Goal: Task Accomplishment & Management: Manage account settings

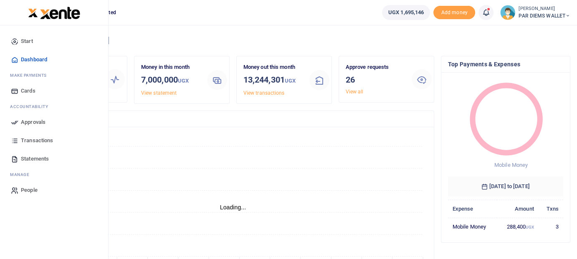
scroll to position [111, 109]
click at [34, 141] on span "Transactions" at bounding box center [37, 141] width 32 height 8
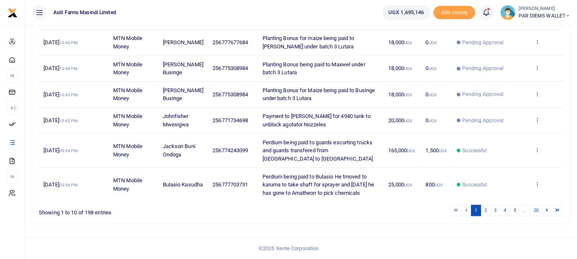
scroll to position [253, 0]
click at [485, 212] on link "2" at bounding box center [486, 210] width 10 height 11
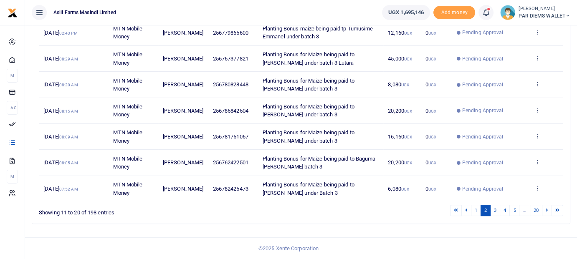
scroll to position [212, 0]
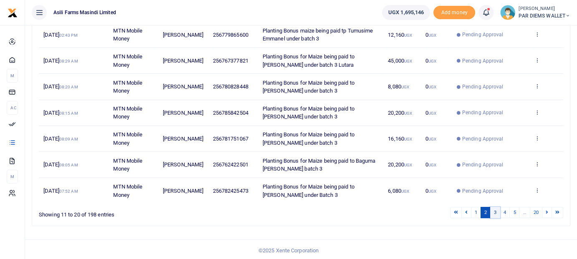
click at [495, 212] on link "3" at bounding box center [495, 212] width 10 height 11
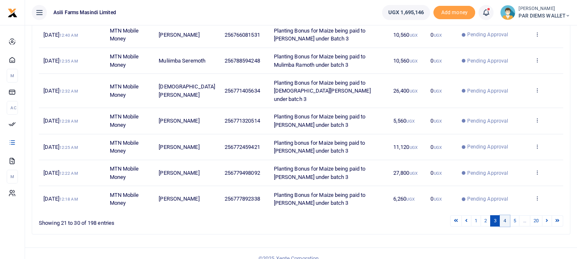
click at [505, 218] on link "4" at bounding box center [505, 221] width 10 height 11
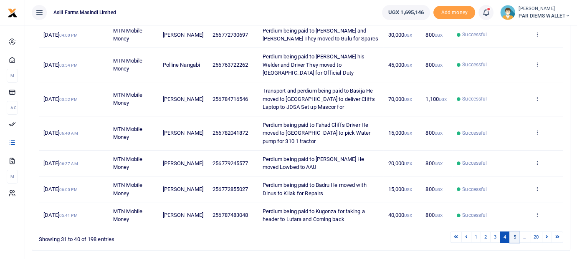
click at [515, 232] on link "5" at bounding box center [515, 237] width 10 height 11
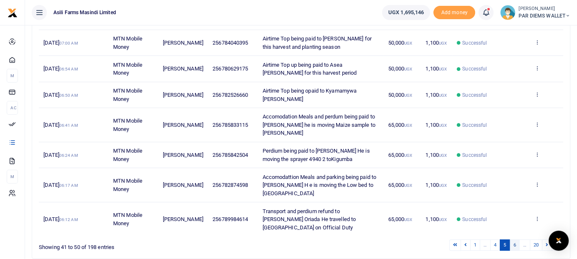
click at [517, 240] on link "6" at bounding box center [515, 245] width 10 height 11
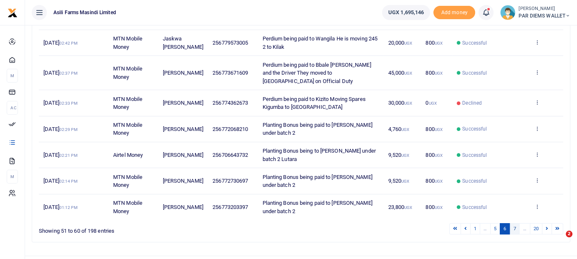
click at [517, 223] on link "7" at bounding box center [515, 228] width 10 height 11
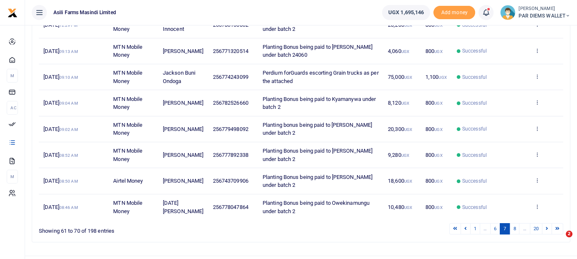
scroll to position [209, 0]
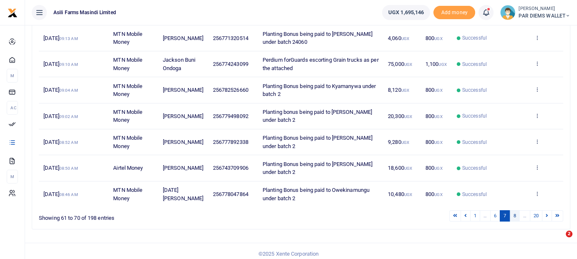
click at [516, 213] on link "8" at bounding box center [515, 216] width 10 height 11
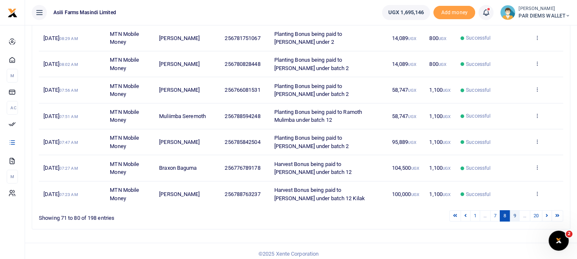
click at [514, 222] on link "9" at bounding box center [515, 216] width 10 height 11
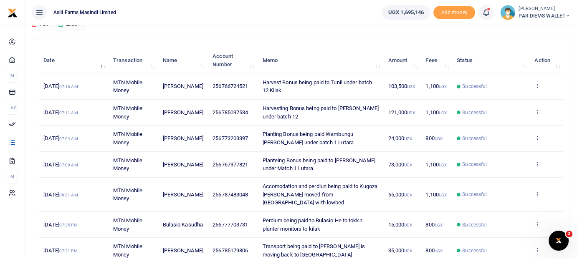
scroll to position [84, 0]
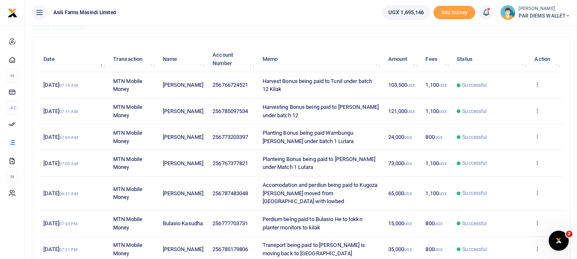
click at [310, 81] on span "Harvest Bonus being paid to Tunil under batch 12 Kilak" at bounding box center [317, 85] width 110 height 15
click at [262, 83] on span "Harvest Bonus being paid to Tunil under batch 12 Kilak" at bounding box center [317, 85] width 110 height 15
click at [70, 85] on span "14th Aug 2025 07:16 AM" at bounding box center [60, 85] width 34 height 6
click at [537, 83] on icon at bounding box center [537, 84] width 5 height 6
click at [522, 100] on link "View details" at bounding box center [507, 99] width 66 height 12
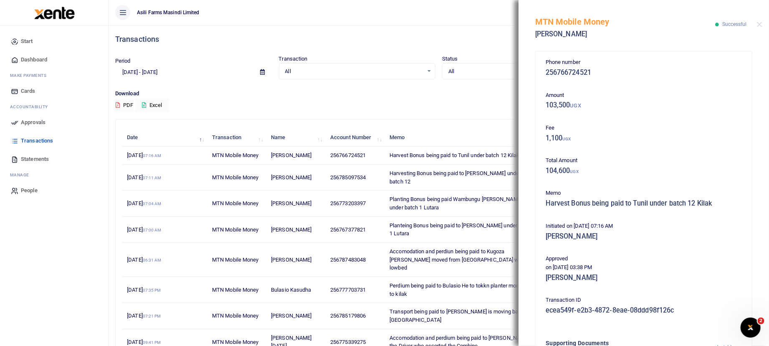
scroll to position [0, 0]
drag, startPoint x: 760, startPoint y: 23, endPoint x: 680, endPoint y: 36, distance: 81.6
click at [583, 23] on button "Close" at bounding box center [759, 24] width 5 height 5
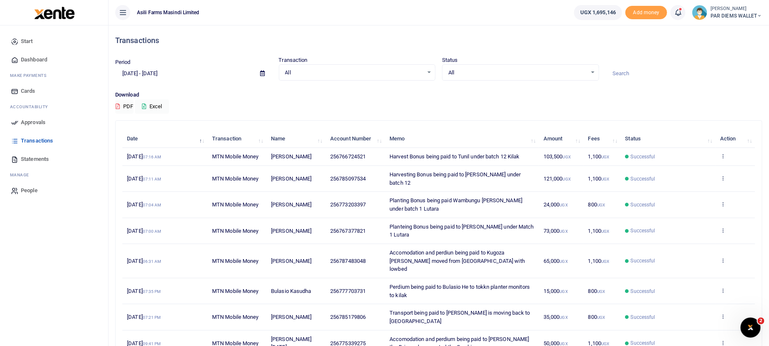
click at [41, 122] on span "Approvals" at bounding box center [33, 122] width 25 height 8
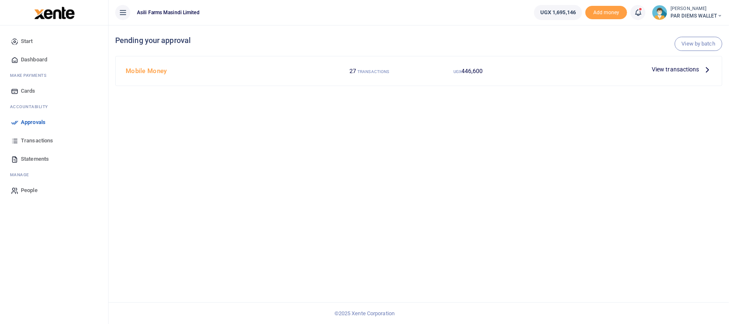
click at [708, 70] on icon at bounding box center [707, 69] width 9 height 9
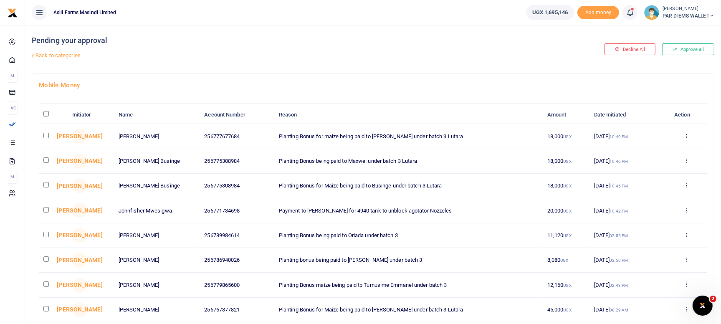
click at [44, 184] on input "checkbox" at bounding box center [45, 184] width 5 height 5
checkbox input "true"
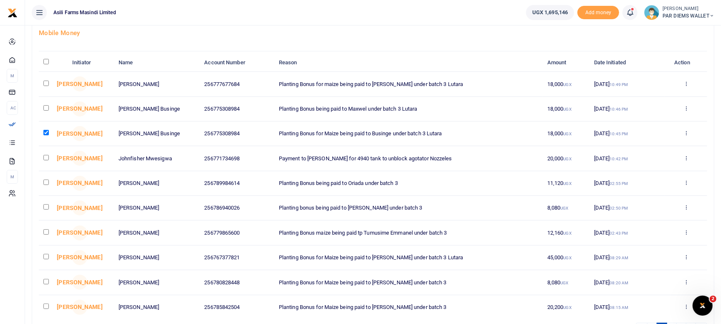
click at [47, 157] on input "checkbox" at bounding box center [45, 157] width 5 height 5
checkbox input "true"
click at [46, 181] on input "checkbox" at bounding box center [45, 182] width 5 height 5
checkbox input "true"
click at [46, 207] on input "checkbox" at bounding box center [45, 206] width 5 height 5
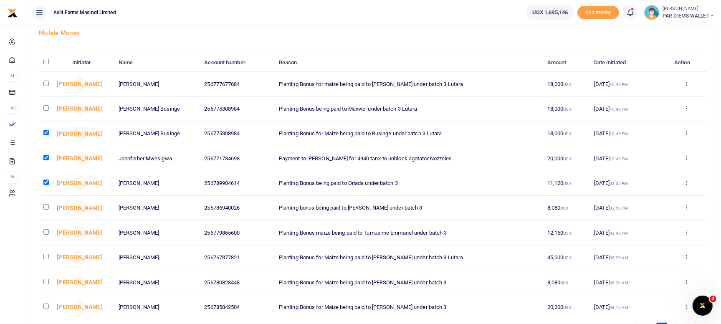
checkbox input "true"
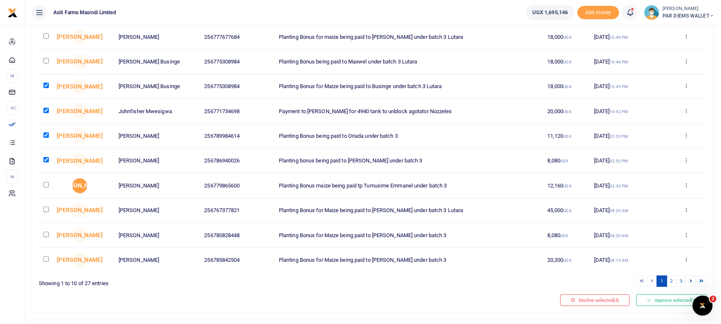
scroll to position [104, 0]
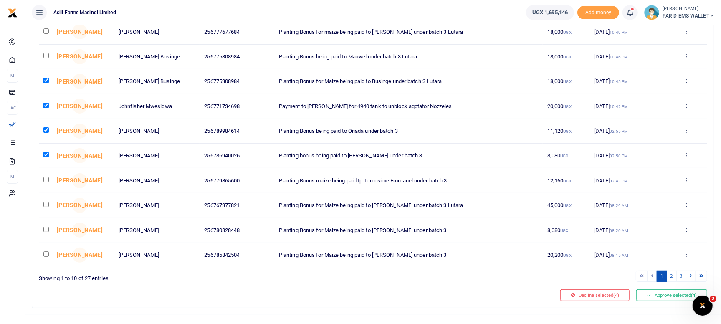
click at [47, 179] on input "checkbox" at bounding box center [45, 179] width 5 height 5
checkbox input "true"
click at [46, 202] on input "checkbox" at bounding box center [45, 204] width 5 height 5
click at [48, 202] on input "checkbox" at bounding box center [45, 204] width 5 height 5
checkbox input "false"
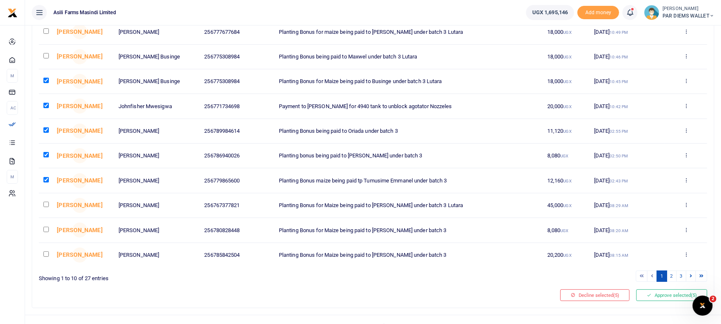
click at [46, 228] on input "checkbox" at bounding box center [45, 229] width 5 height 5
checkbox input "true"
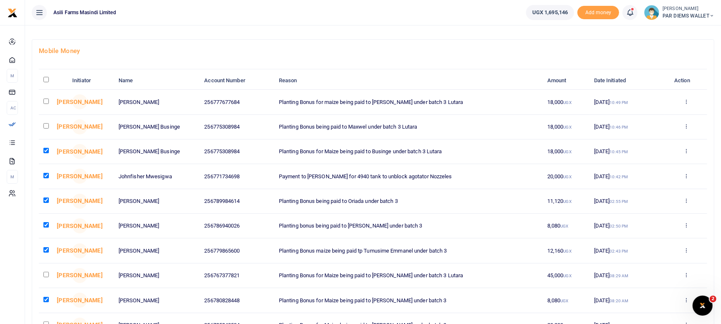
scroll to position [0, 0]
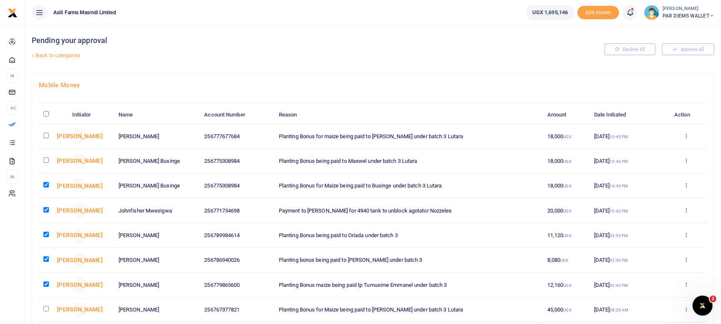
click at [46, 136] on input "checkbox" at bounding box center [45, 135] width 5 height 5
checkbox input "true"
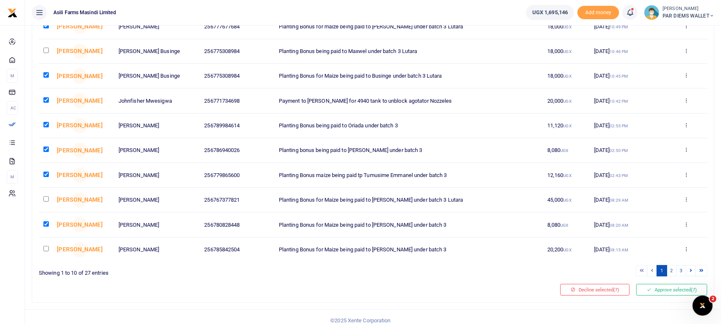
scroll to position [116, 0]
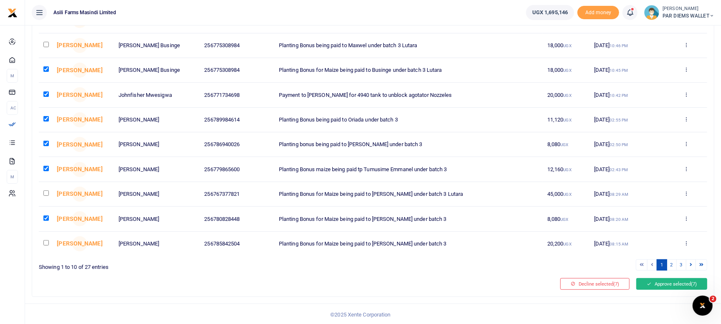
click at [663, 282] on button "Approve selected (7)" at bounding box center [672, 284] width 71 height 12
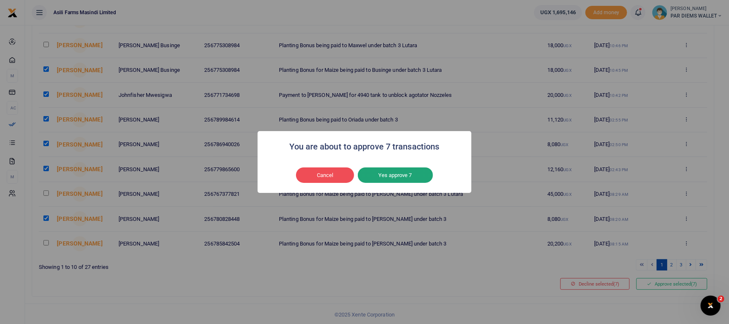
click at [404, 175] on button "Yes approve 7" at bounding box center [395, 175] width 75 height 16
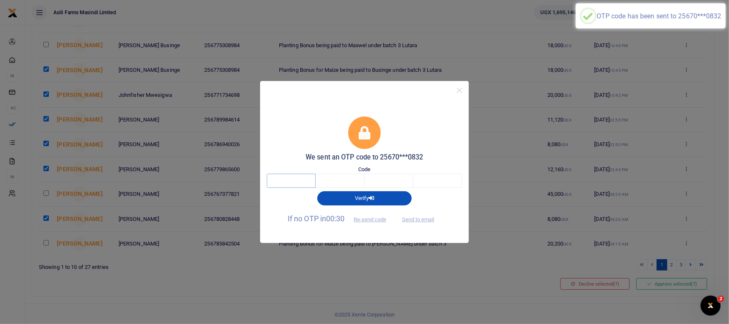
click at [280, 180] on input "text" at bounding box center [291, 181] width 49 height 14
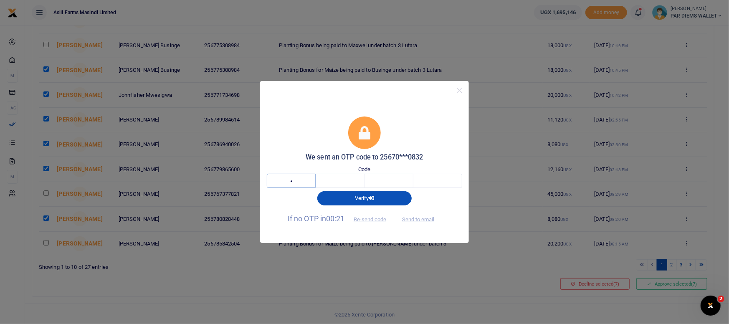
type input "1"
type input "6"
type input "2"
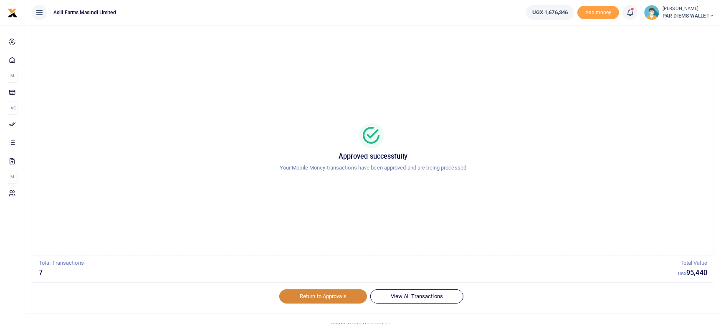
click at [322, 295] on link "Return to Approvals" at bounding box center [323, 296] width 88 height 14
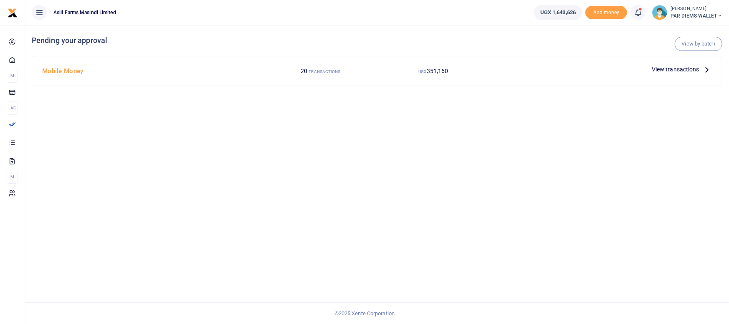
click at [704, 68] on icon at bounding box center [707, 69] width 9 height 9
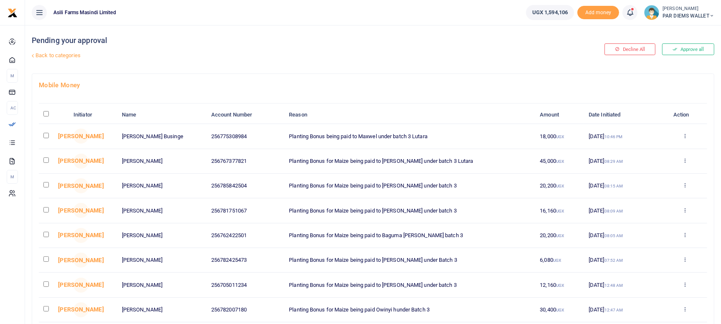
click at [45, 160] on input "checkbox" at bounding box center [45, 159] width 5 height 5
checkbox input "true"
click at [684, 133] on icon at bounding box center [685, 136] width 5 height 6
click at [657, 166] on link "Decline" at bounding box center [655, 168] width 66 height 12
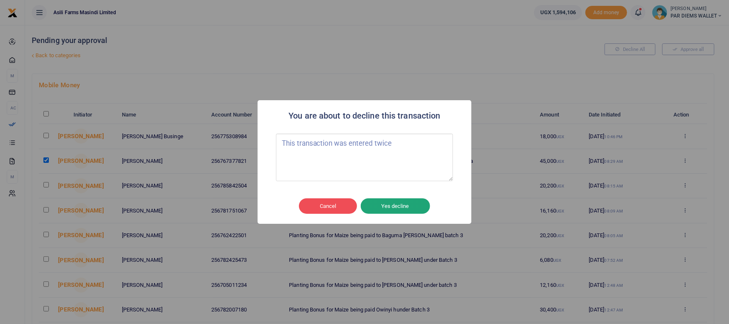
type textarea "This transaction was entered twice"
click at [404, 206] on button "Yes decline" at bounding box center [395, 206] width 69 height 16
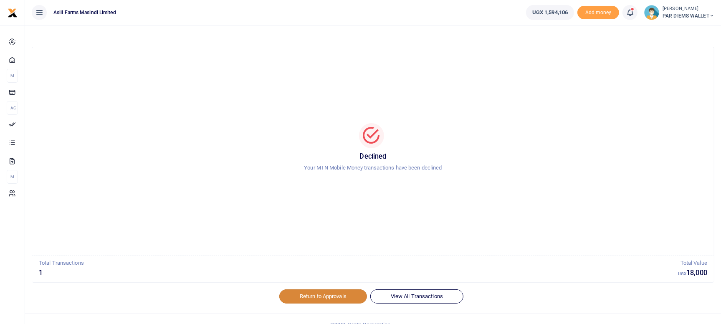
click at [334, 295] on link "Return to Approvals" at bounding box center [323, 296] width 88 height 14
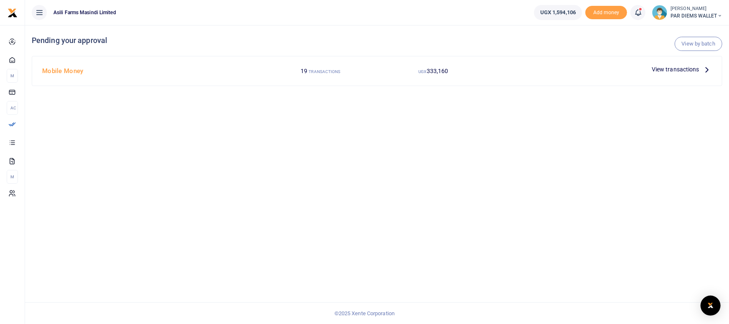
click at [709, 69] on icon at bounding box center [707, 69] width 9 height 9
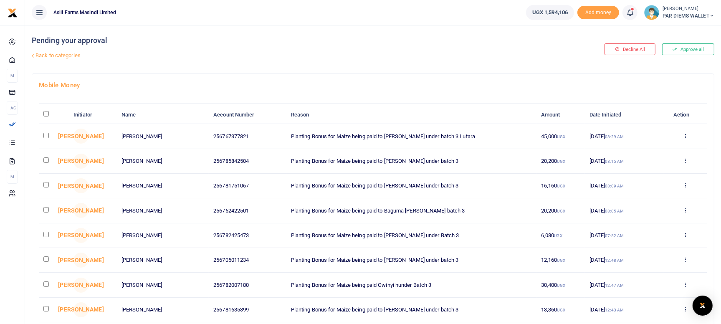
click at [46, 135] on input "checkbox" at bounding box center [45, 135] width 5 height 5
checkbox input "true"
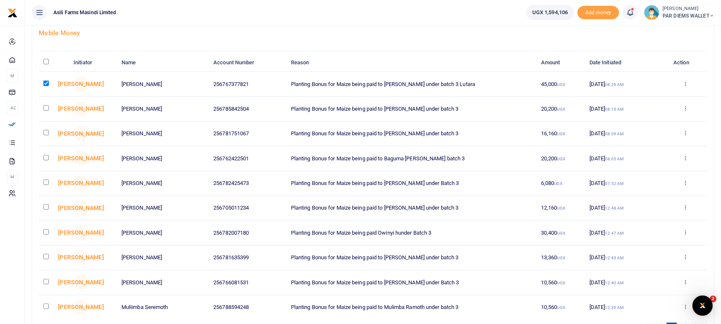
click at [42, 130] on td at bounding box center [54, 134] width 30 height 25
click at [47, 132] on input "checkbox" at bounding box center [45, 132] width 5 height 5
checkbox input "true"
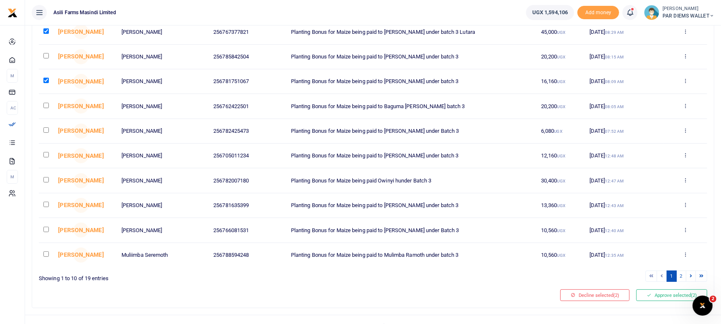
click at [46, 103] on input "checkbox" at bounding box center [45, 105] width 5 height 5
checkbox input "true"
click at [46, 128] on input "checkbox" at bounding box center [45, 129] width 5 height 5
checkbox input "true"
click at [46, 154] on input "checkbox" at bounding box center [45, 154] width 5 height 5
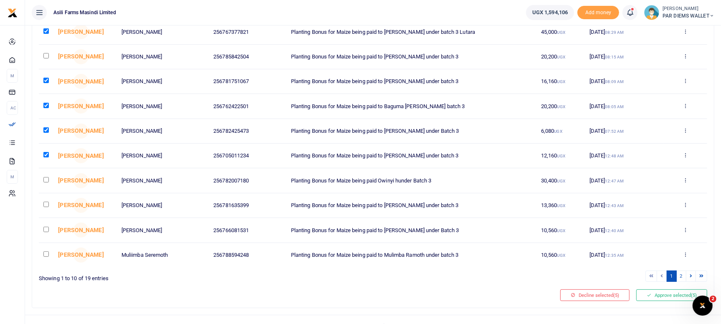
click at [46, 156] on input "checkbox" at bounding box center [45, 154] width 5 height 5
checkbox input "false"
click at [43, 179] on input "checkbox" at bounding box center [45, 179] width 5 height 5
checkbox input "true"
click at [48, 204] on input "checkbox" at bounding box center [45, 204] width 5 height 5
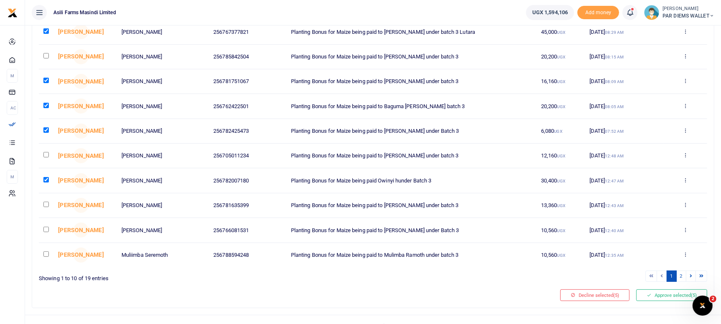
checkbox input "true"
click at [46, 229] on input "checkbox" at bounding box center [45, 229] width 5 height 5
checkbox input "true"
click at [47, 253] on input "checkbox" at bounding box center [45, 253] width 5 height 5
checkbox input "true"
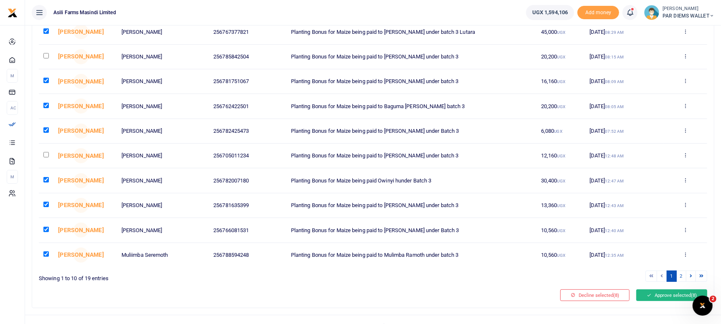
click at [663, 291] on button "Approve selected (8)" at bounding box center [672, 295] width 71 height 12
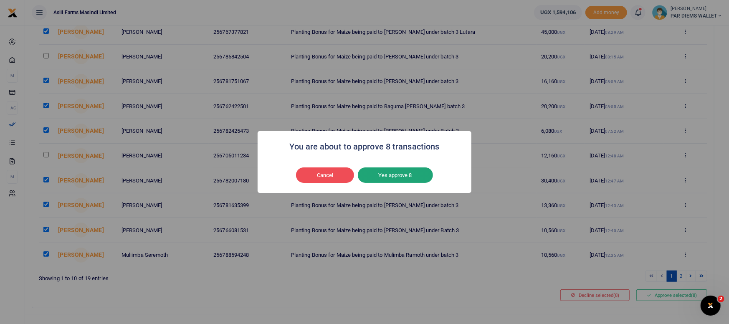
click at [400, 173] on button "Yes approve 8" at bounding box center [395, 175] width 75 height 16
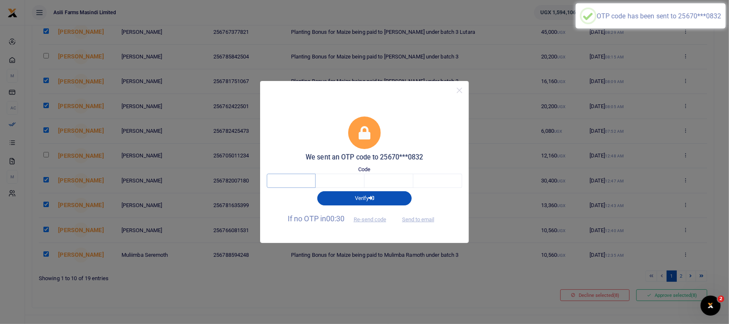
click at [302, 179] on input "text" at bounding box center [291, 181] width 49 height 14
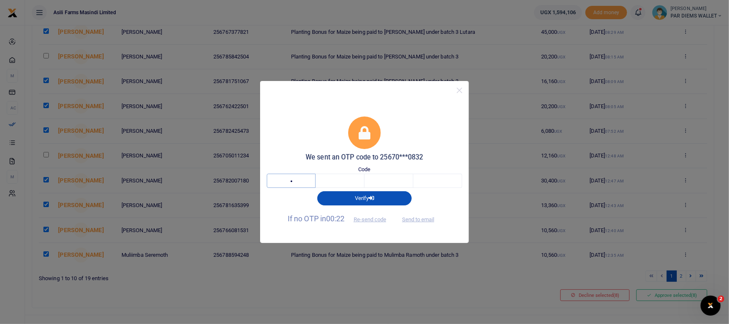
type input "3"
type input "7"
type input "1"
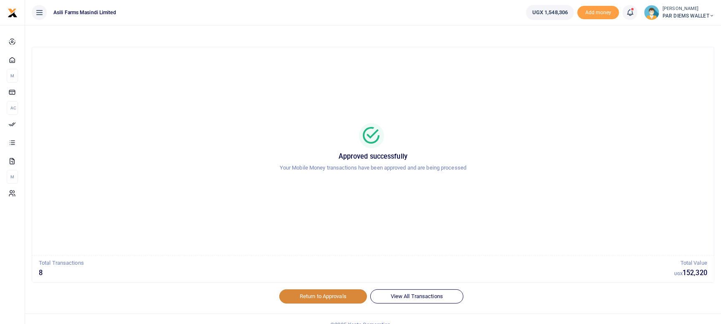
click at [325, 295] on link "Return to Approvals" at bounding box center [323, 296] width 88 height 14
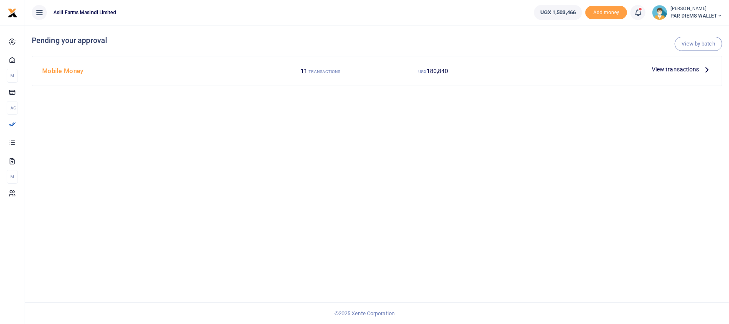
click at [709, 69] on icon at bounding box center [707, 69] width 9 height 9
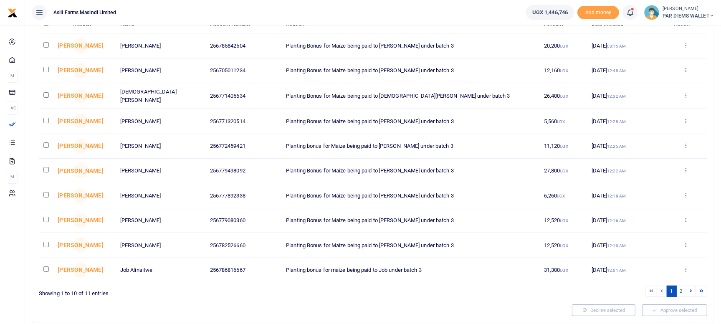
scroll to position [104, 0]
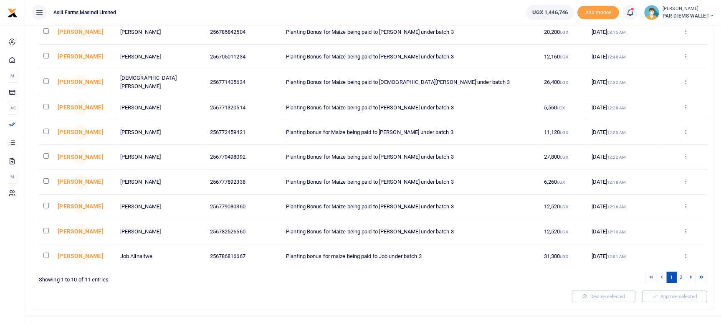
click at [47, 254] on input "checkbox" at bounding box center [45, 255] width 5 height 5
checkbox input "true"
click at [46, 228] on input "checkbox" at bounding box center [45, 230] width 5 height 5
checkbox input "true"
click at [45, 203] on input "checkbox" at bounding box center [45, 205] width 5 height 5
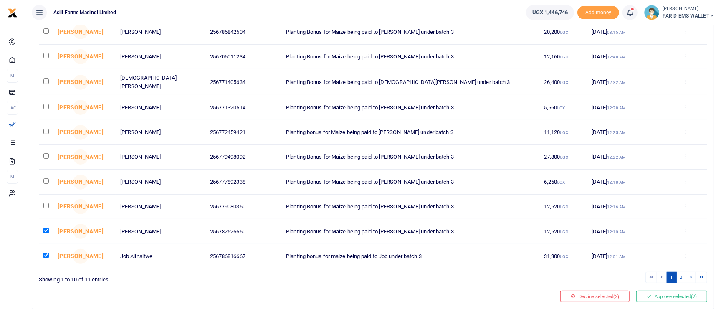
checkbox input "true"
click at [47, 180] on input "checkbox" at bounding box center [45, 180] width 5 height 5
checkbox input "true"
click at [47, 155] on input "checkbox" at bounding box center [45, 155] width 5 height 5
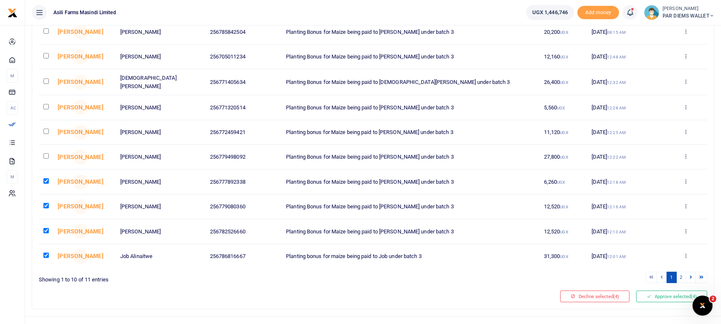
checkbox input "true"
click at [47, 130] on input "checkbox" at bounding box center [45, 131] width 5 height 5
checkbox input "true"
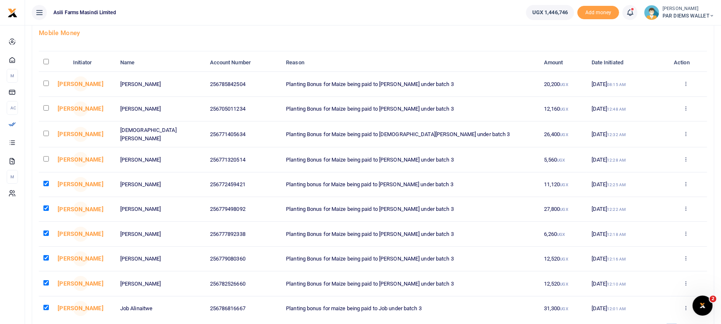
click at [48, 158] on input "checkbox" at bounding box center [45, 158] width 5 height 5
checkbox input "true"
click at [46, 133] on input "checkbox" at bounding box center [45, 133] width 5 height 5
checkbox input "true"
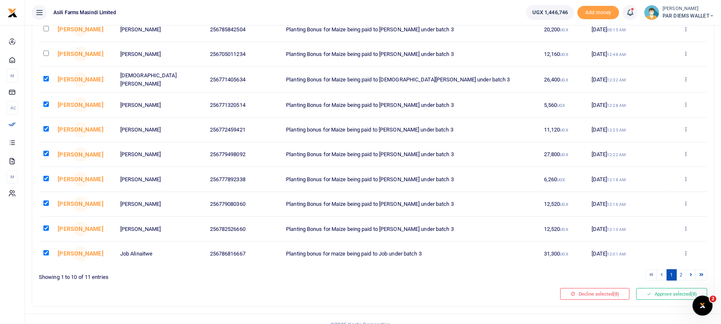
scroll to position [116, 0]
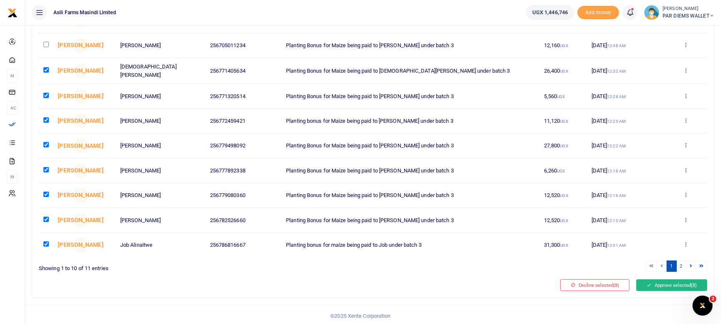
click at [657, 282] on button "Approve selected (8)" at bounding box center [672, 285] width 71 height 12
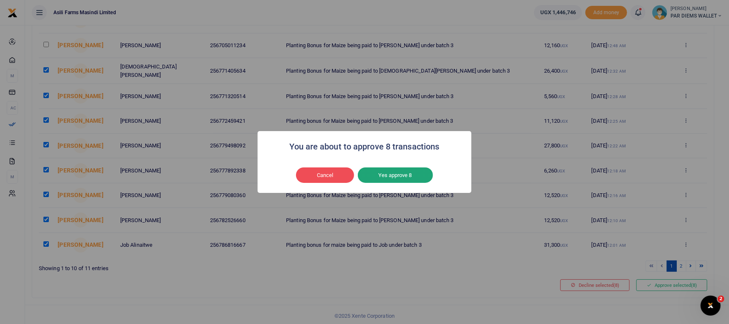
click at [391, 176] on button "Yes approve 8" at bounding box center [395, 175] width 75 height 16
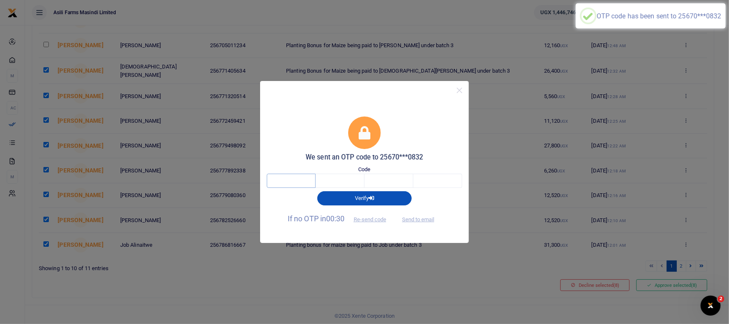
click at [299, 178] on input "text" at bounding box center [291, 181] width 49 height 14
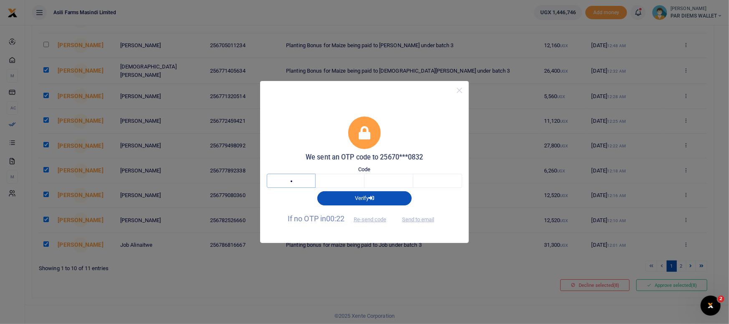
type input "6"
type input "5"
type input "9"
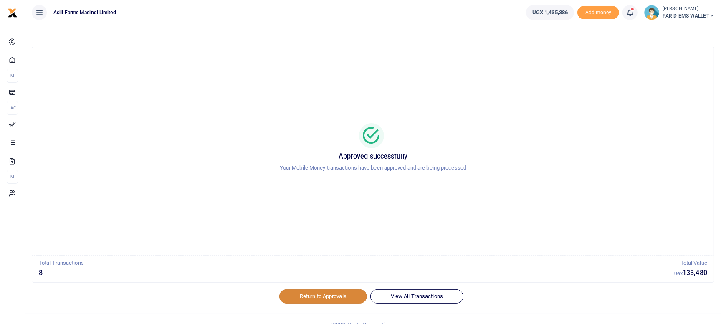
click at [320, 297] on link "Return to Approvals" at bounding box center [323, 296] width 88 height 14
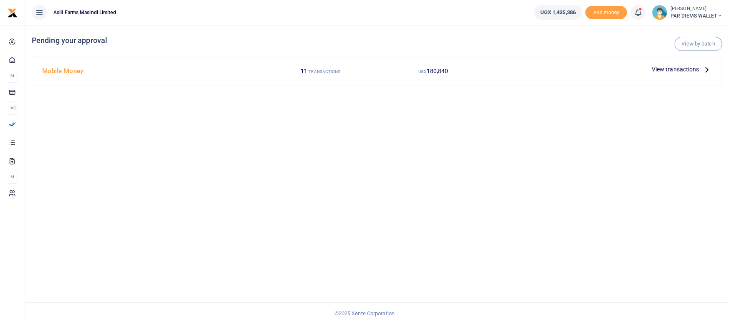
click at [707, 70] on icon at bounding box center [707, 69] width 9 height 9
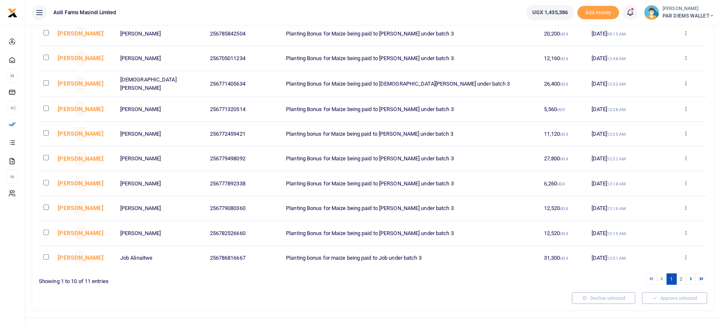
scroll to position [104, 0]
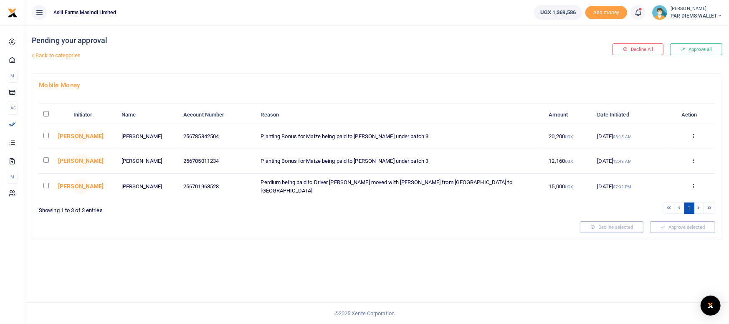
click at [48, 134] on input "checkbox" at bounding box center [45, 135] width 5 height 5
checkbox input "true"
click at [662, 224] on button "Approve selected (1)" at bounding box center [679, 227] width 71 height 12
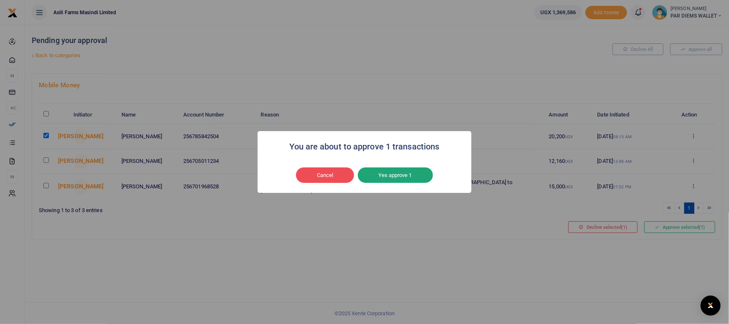
click at [393, 178] on button "Yes approve 1" at bounding box center [395, 175] width 75 height 16
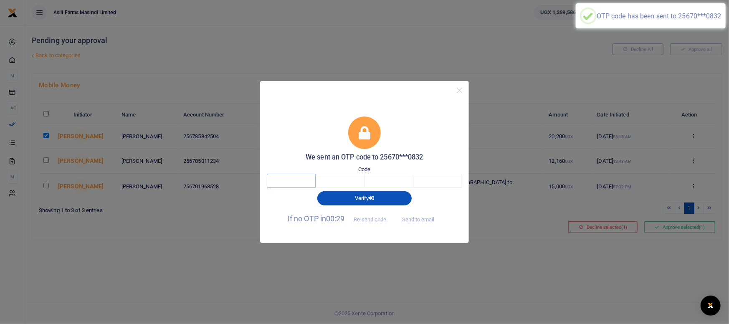
click at [301, 183] on input "text" at bounding box center [291, 181] width 49 height 14
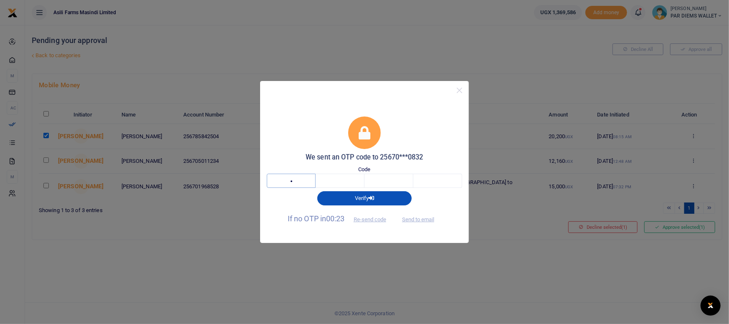
type input "8"
type input "6"
type input "1"
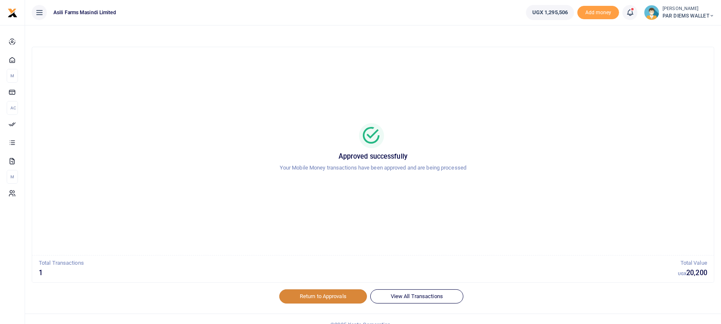
drag, startPoint x: 0, startPoint y: 0, endPoint x: 327, endPoint y: 298, distance: 442.6
click at [327, 298] on link "Return to Approvals" at bounding box center [323, 296] width 88 height 14
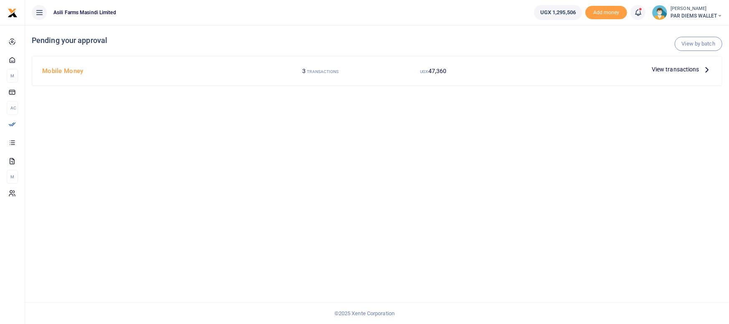
click at [705, 71] on icon at bounding box center [707, 69] width 9 height 9
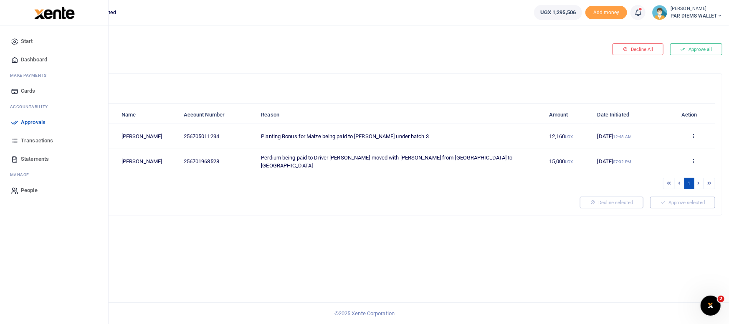
click at [33, 142] on span "Transactions" at bounding box center [37, 141] width 32 height 8
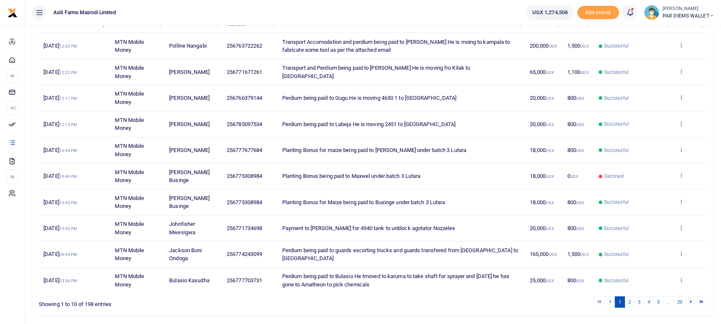
scroll to position [149, 0]
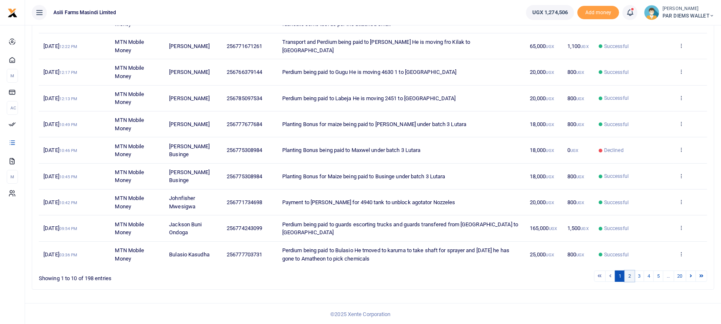
click at [629, 273] on link "2" at bounding box center [630, 276] width 10 height 11
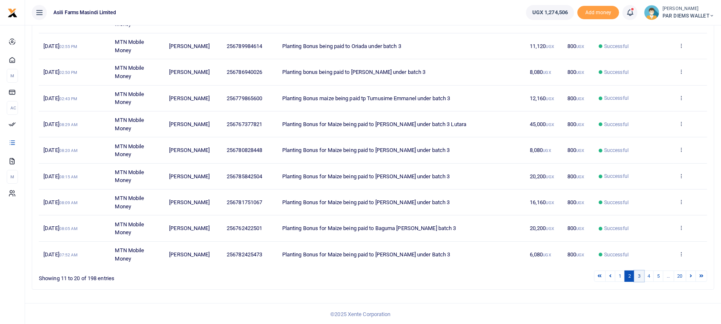
click at [639, 271] on link "3" at bounding box center [639, 276] width 10 height 11
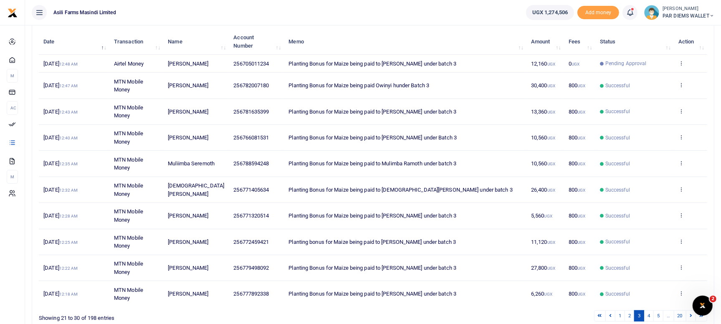
scroll to position [0, 0]
